Goal: Task Accomplishment & Management: Complete application form

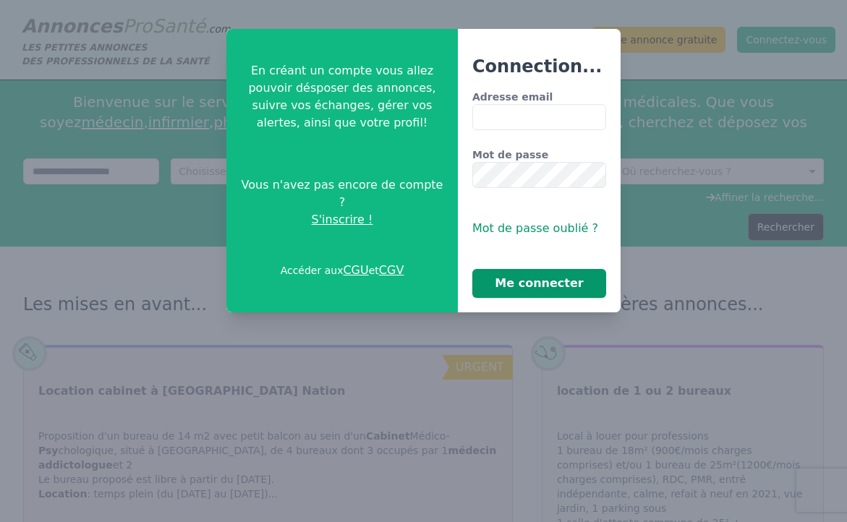
type input "**********"
click at [552, 290] on button "Me connecter" at bounding box center [539, 283] width 134 height 29
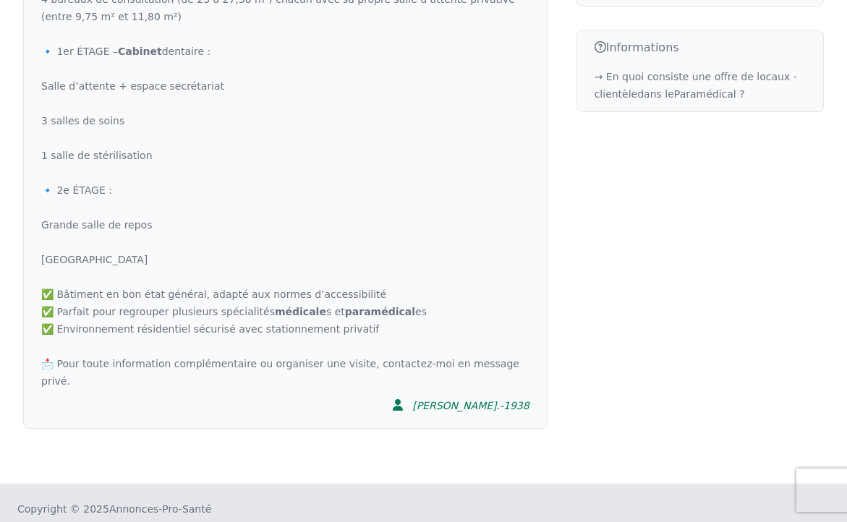
scroll to position [760, 0]
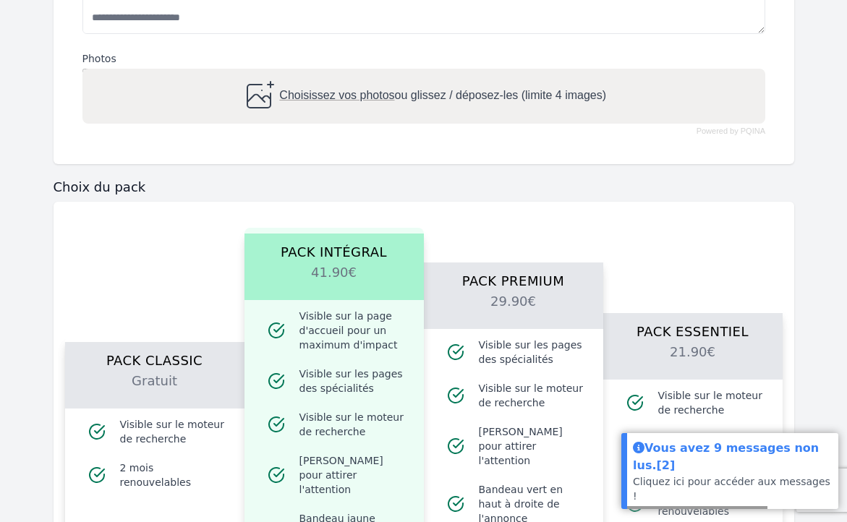
scroll to position [1047, 0]
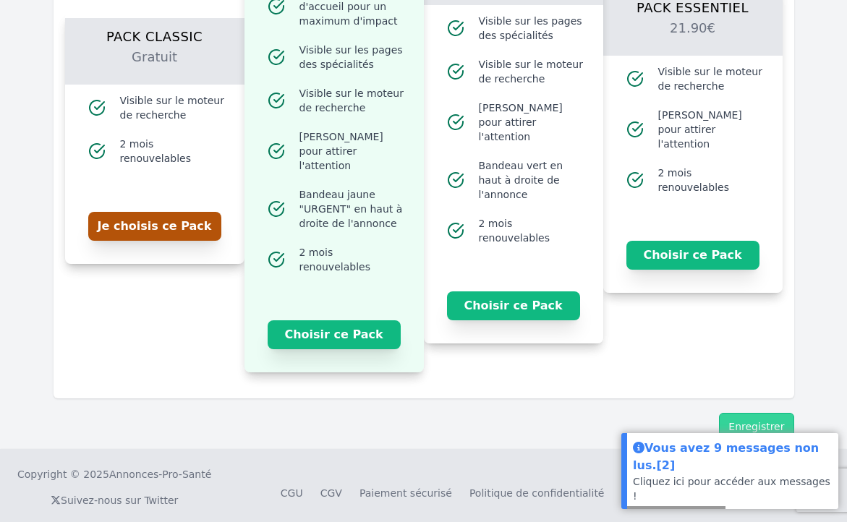
click at [142, 224] on button "Je choisis ce Pack" at bounding box center [154, 226] width 133 height 29
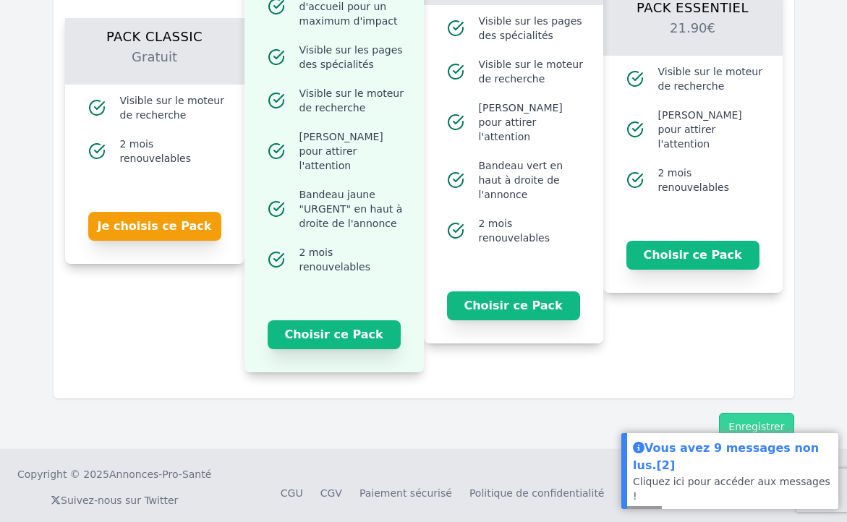
scroll to position [1071, 0]
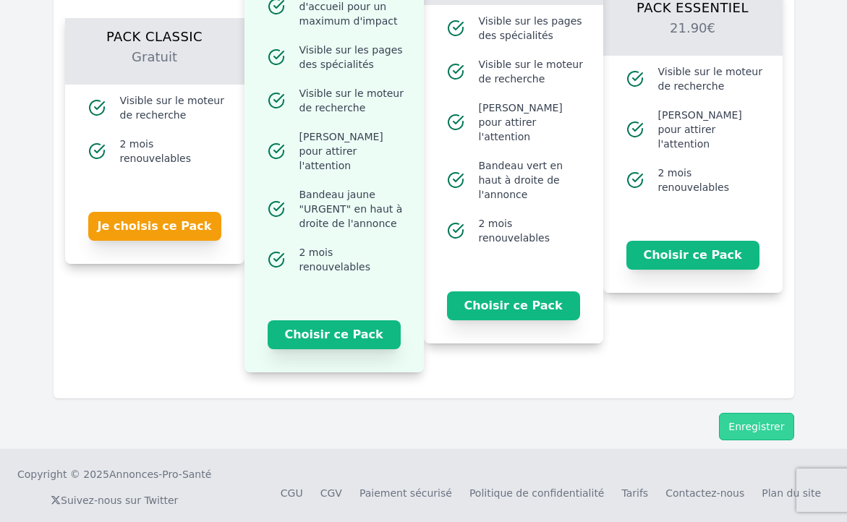
click at [765, 413] on button "Enregistrer" at bounding box center [756, 426] width 75 height 27
click at [148, 224] on button "Je choisis ce Pack" at bounding box center [154, 226] width 133 height 29
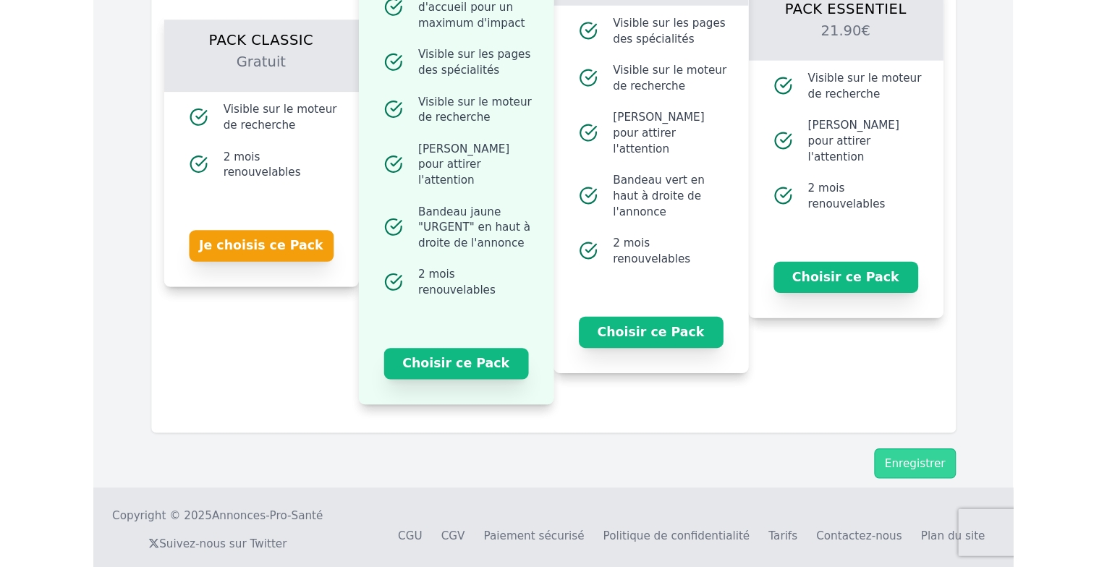
scroll to position [1026, 0]
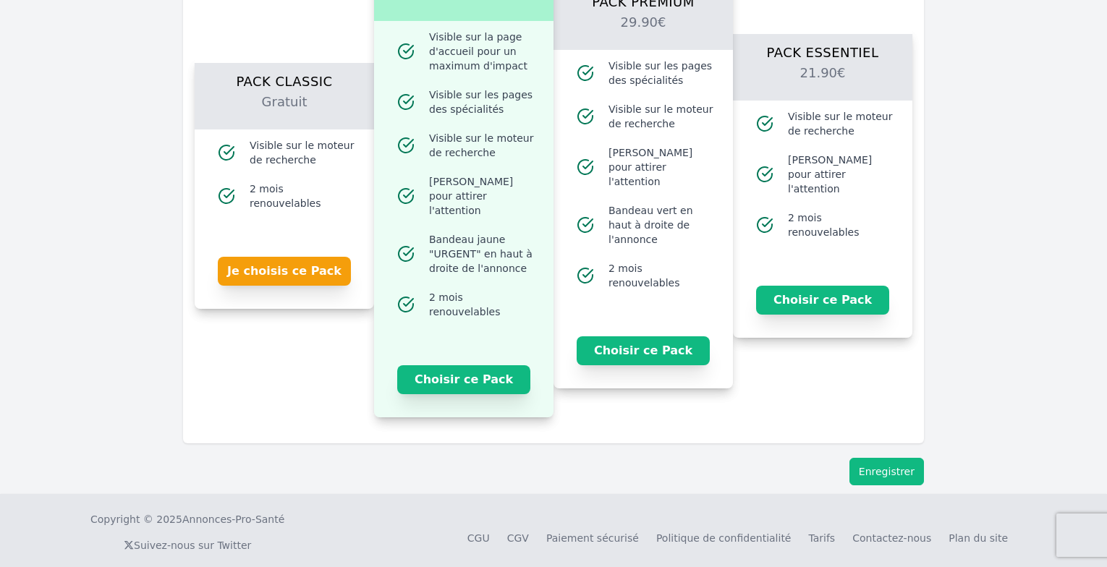
click at [846, 458] on button "Enregistrer" at bounding box center [886, 471] width 75 height 27
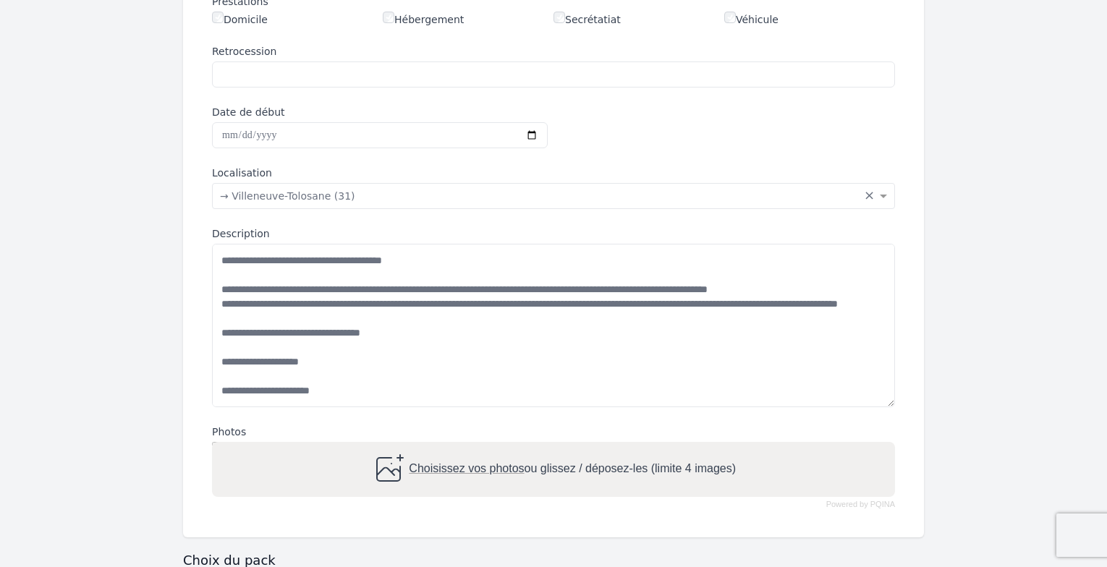
scroll to position [158, 0]
